Goal: Task Accomplishment & Management: Manage account settings

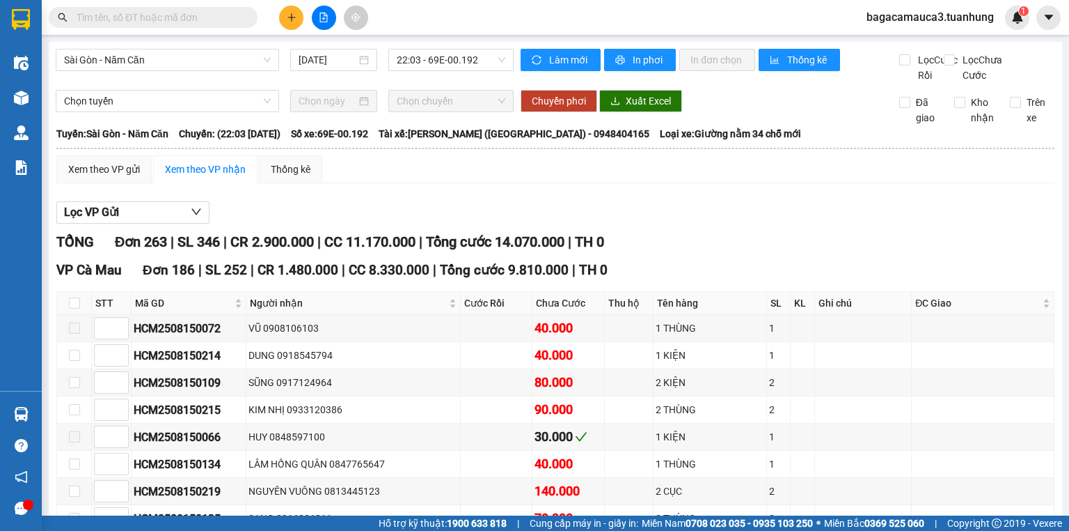
click at [925, 19] on span "bagacamauca3.tuanhung" at bounding box center [931, 16] width 150 height 17
click at [926, 45] on span "Đăng xuất" at bounding box center [937, 43] width 119 height 15
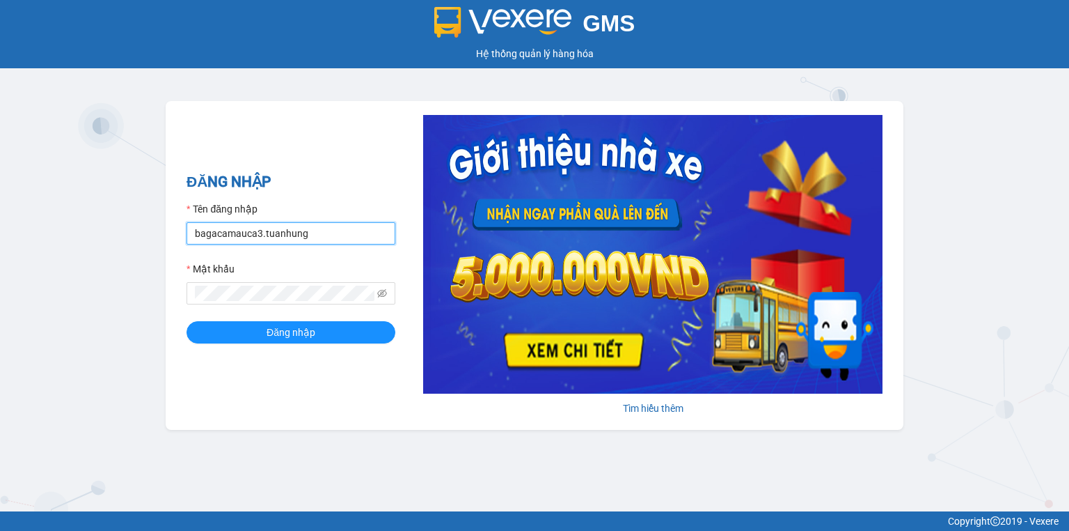
click at [317, 239] on input "bagacamauca3.tuanhung" at bounding box center [291, 233] width 209 height 22
type input "bagacamauca1.tuanhung"
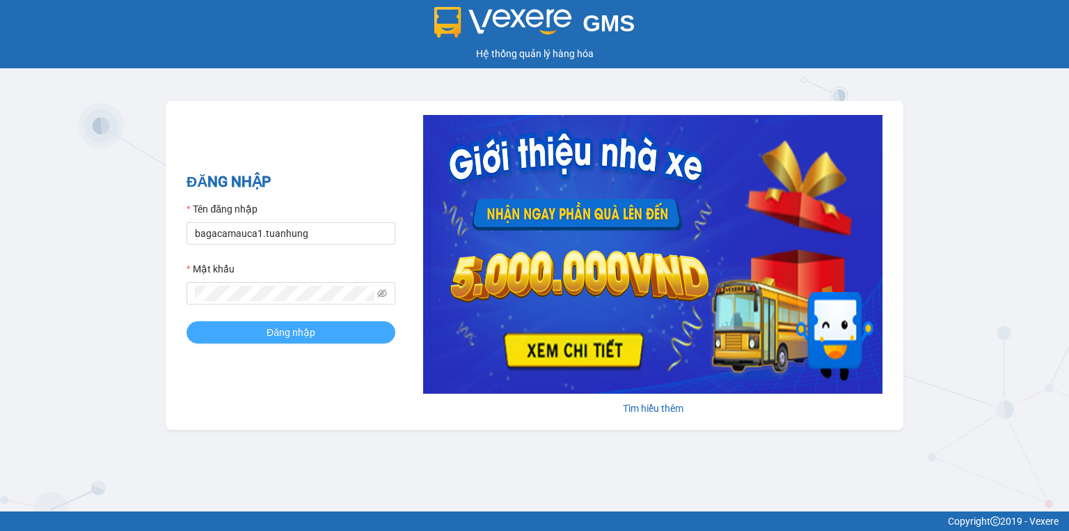
click at [321, 326] on button "Đăng nhập" at bounding box center [291, 332] width 209 height 22
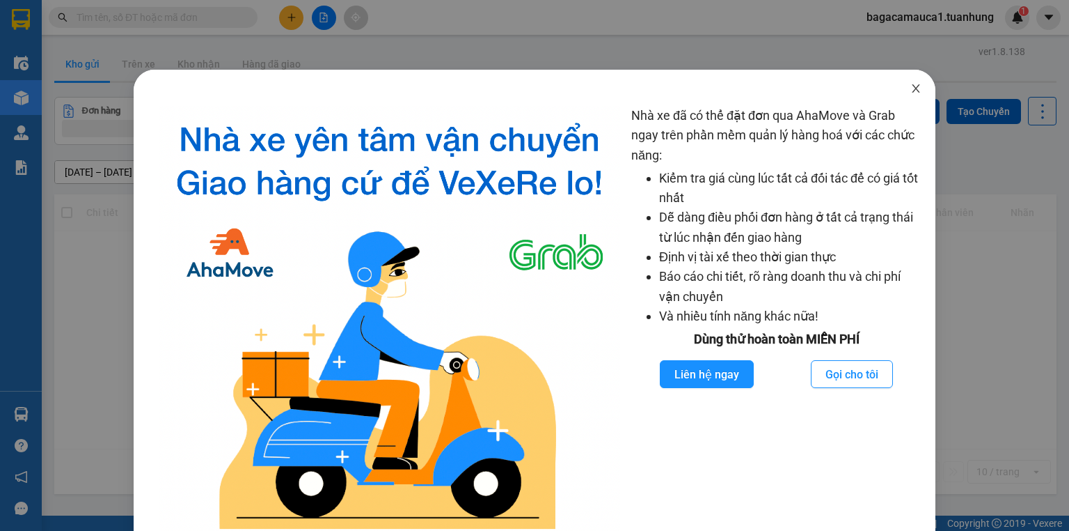
click at [911, 91] on icon "close" at bounding box center [916, 88] width 11 height 11
